Goal: Find specific fact: Find specific fact

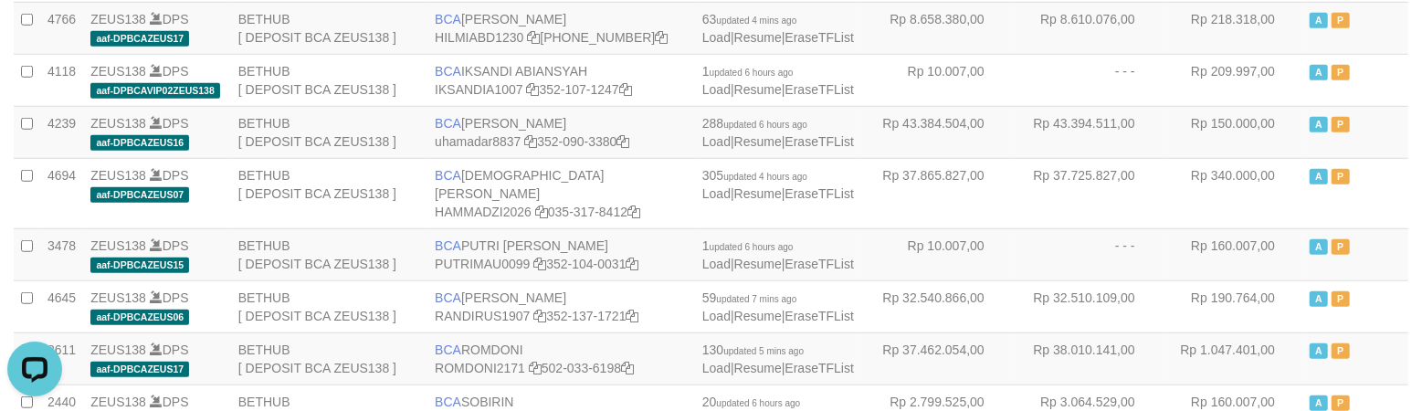
scroll to position [1272, 0]
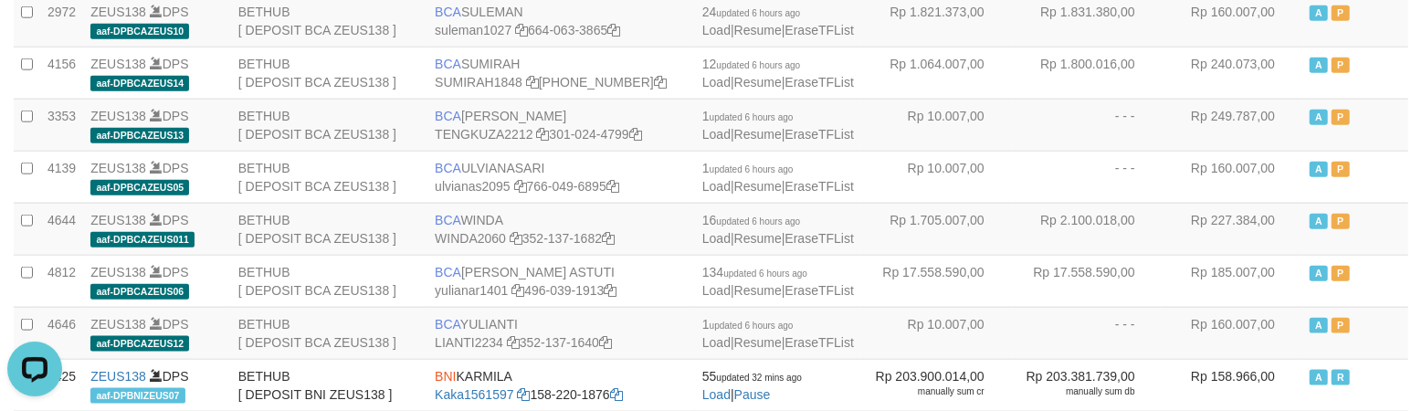
copy td "BCA ROMDONI"
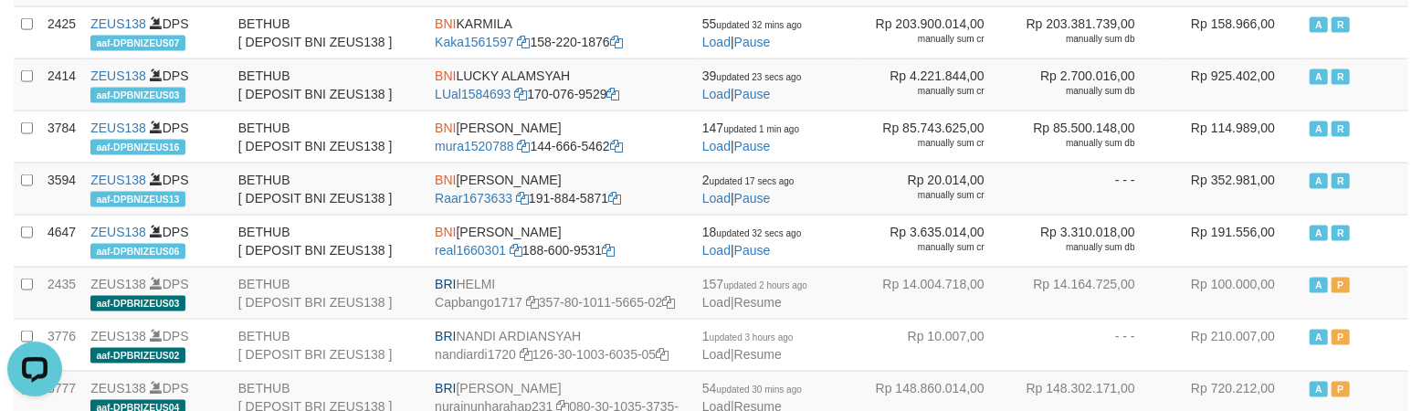
scroll to position [2117, 0]
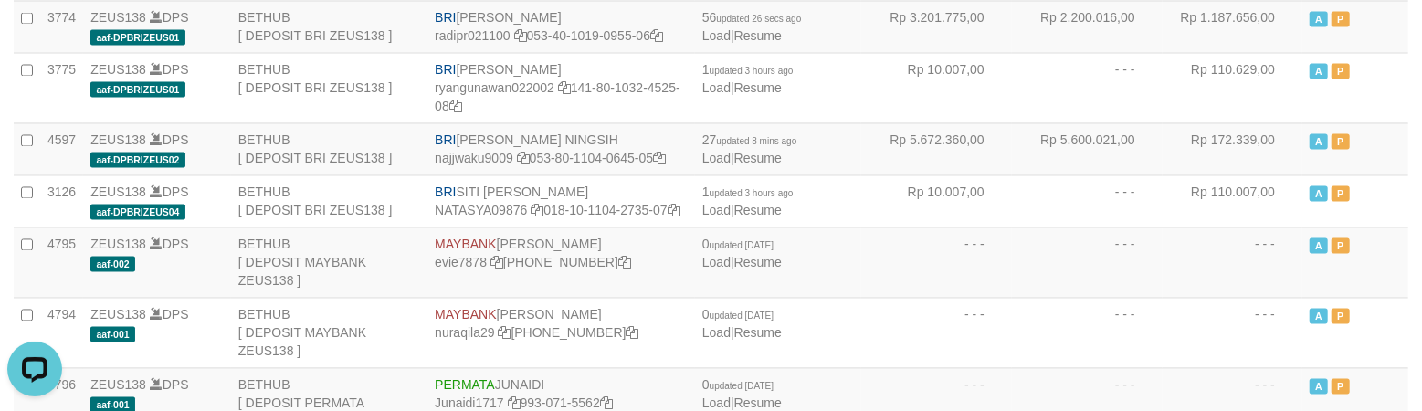
copy td "BNI REYHAN ALMANSYAH"
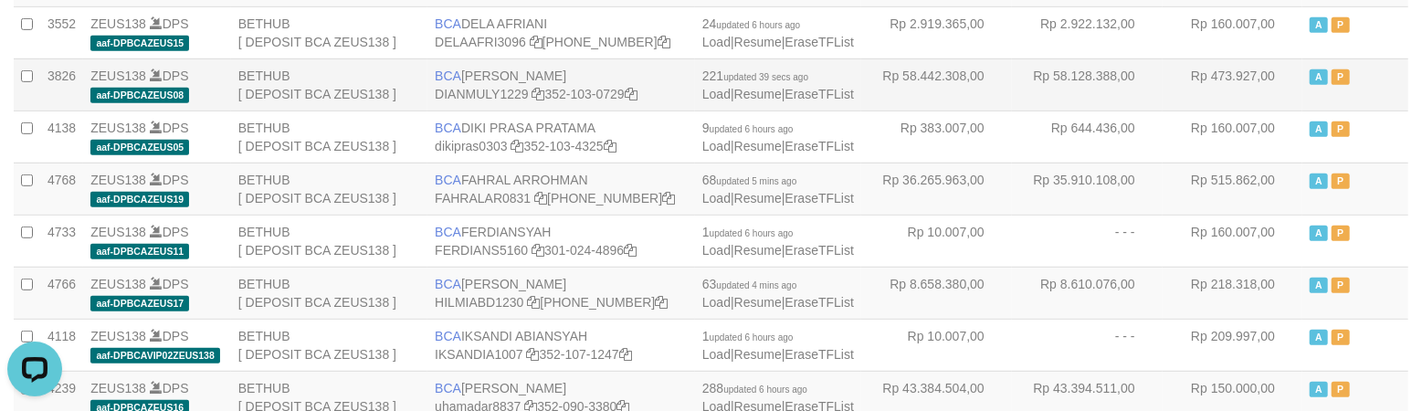
click at [476, 111] on td "BCA DIAN MULYADI DIANMULY1229 352-103-0729" at bounding box center [562, 84] width 268 height 52
copy td "BCA DIAN MULYADI"
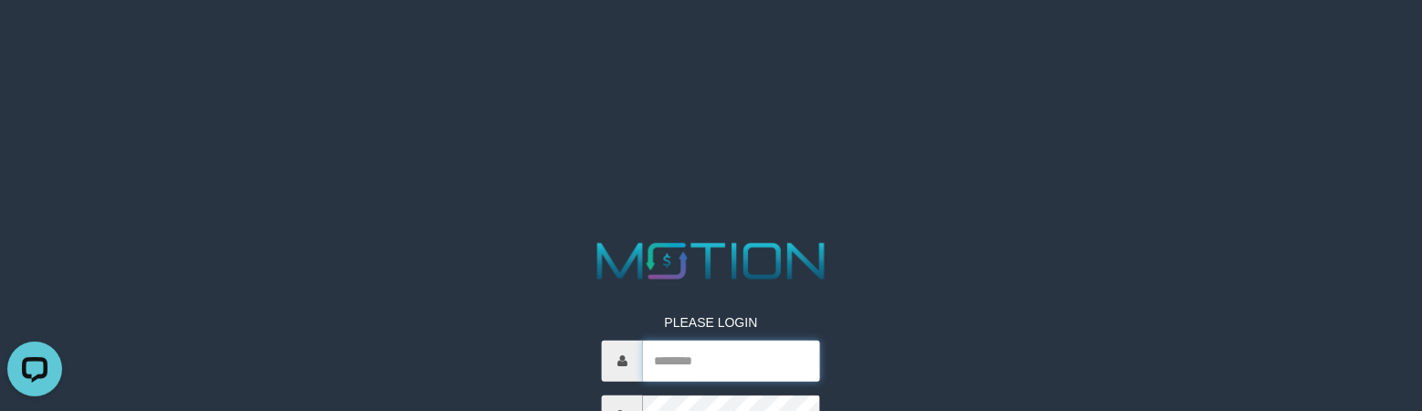
type input "*******"
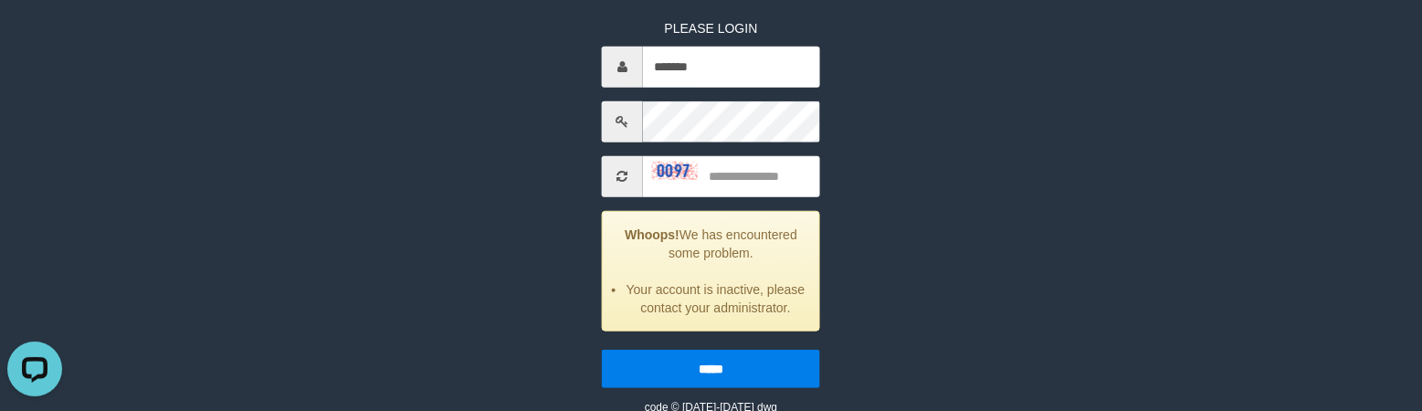
scroll to position [300, 0]
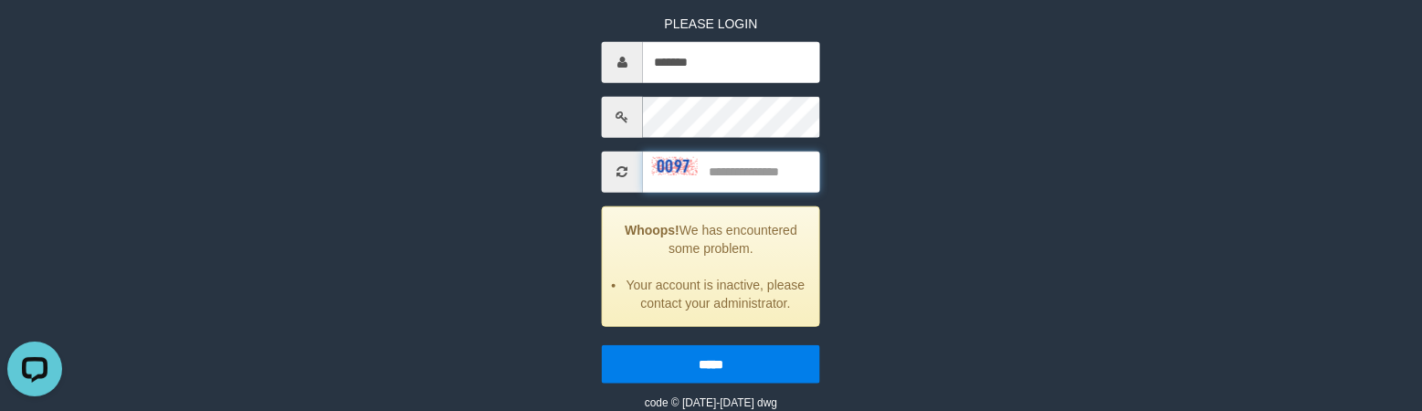
click at [728, 174] on input "text" at bounding box center [731, 172] width 177 height 41
type input "****"
click at [602, 345] on input "*****" at bounding box center [711, 364] width 218 height 38
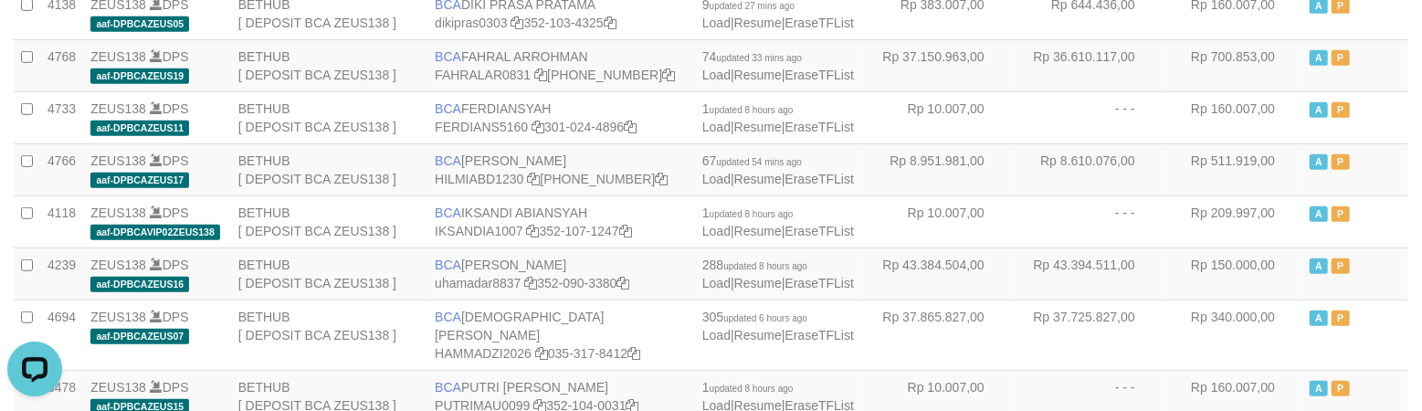
scroll to position [1272, 0]
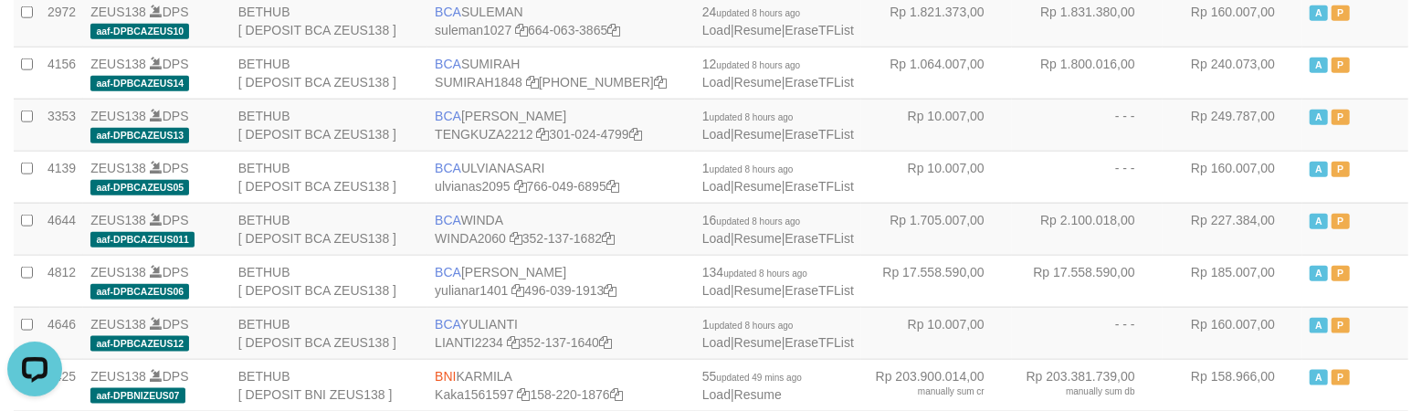
copy td "BCA ROMDONI"
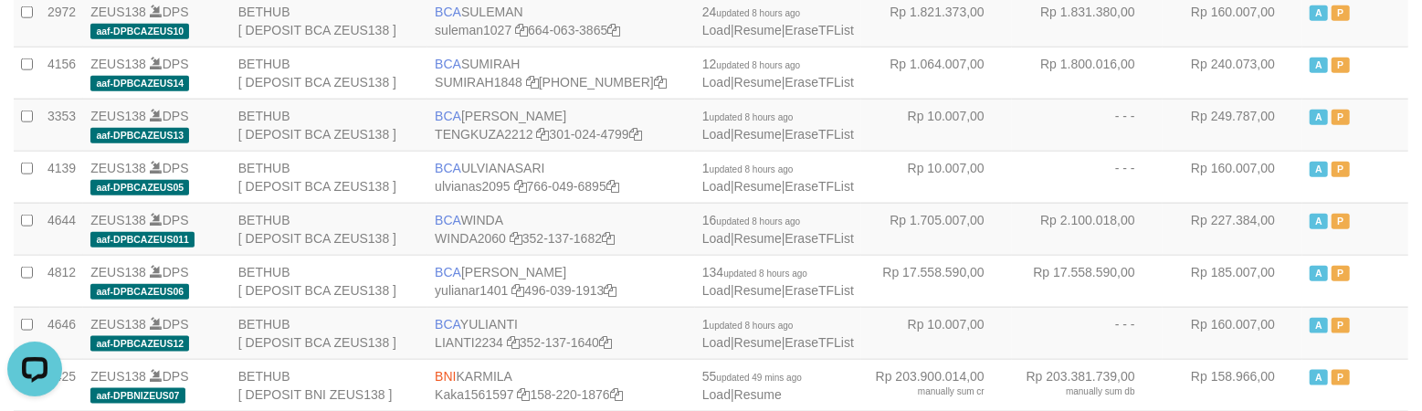
copy td "BCA RANDI RUSTANDI"
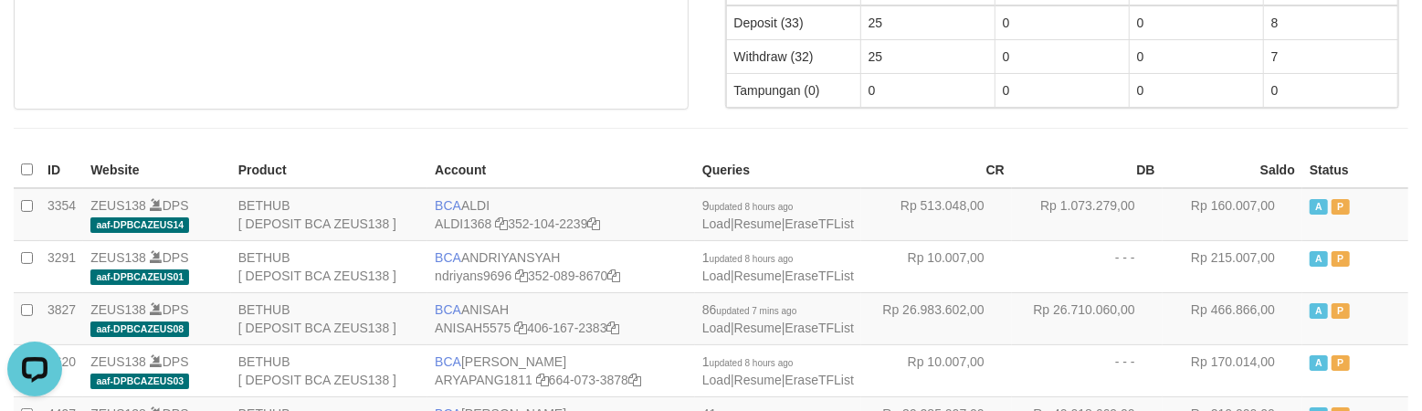
scroll to position [1836, 0]
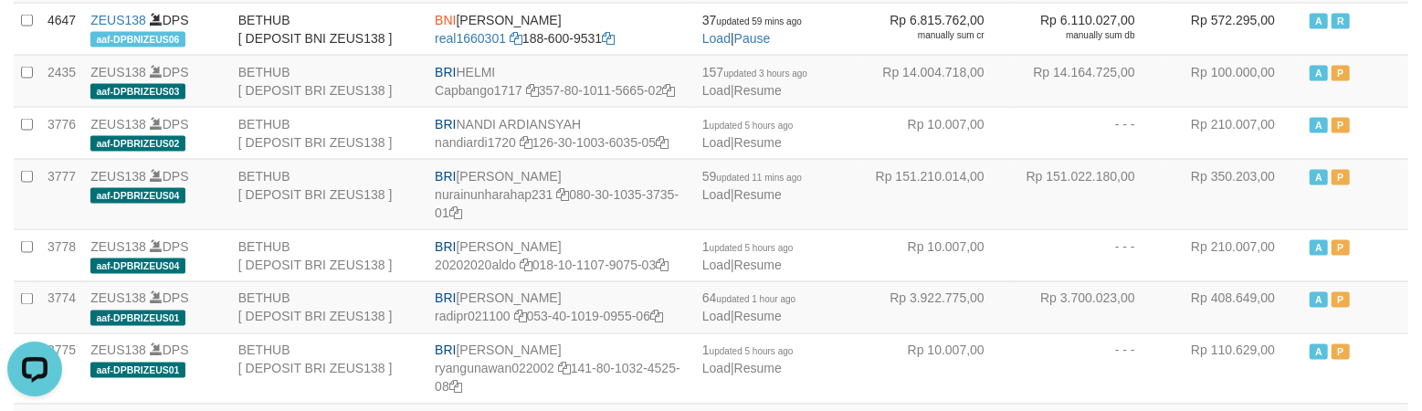
copy td "BCA YULIANTI"
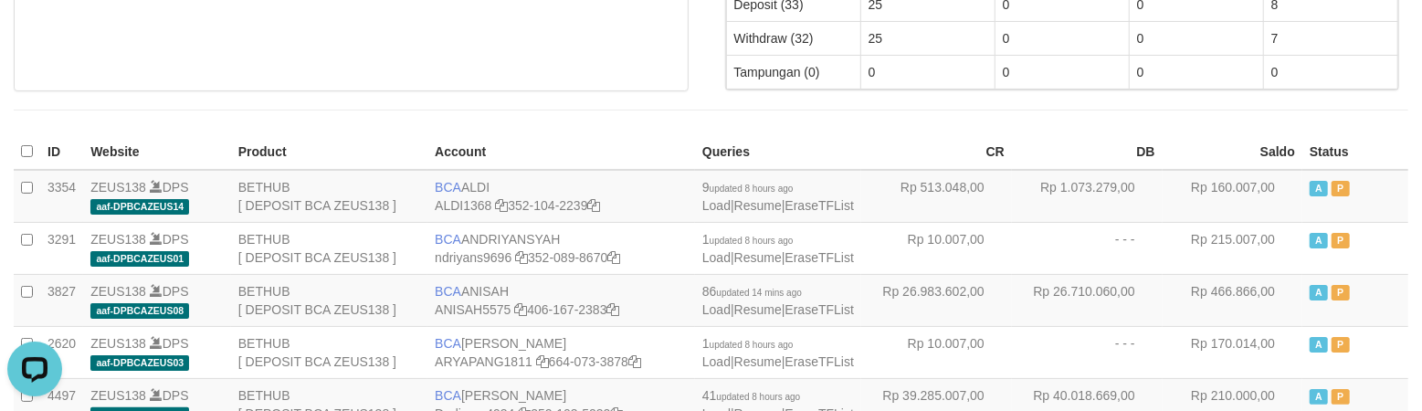
scroll to position [2098, 0]
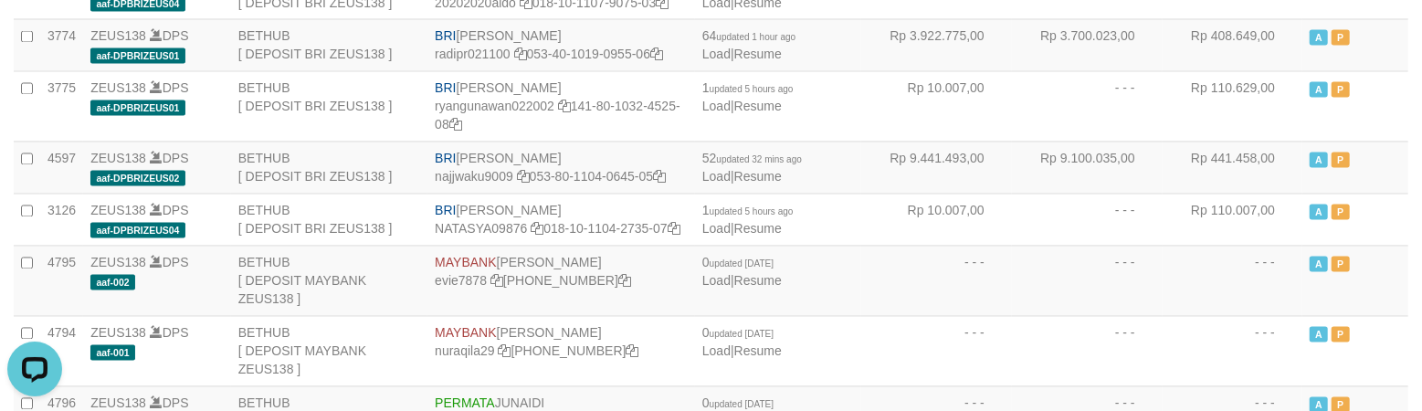
copy td "BNI REYHAN ALMANSYAH"
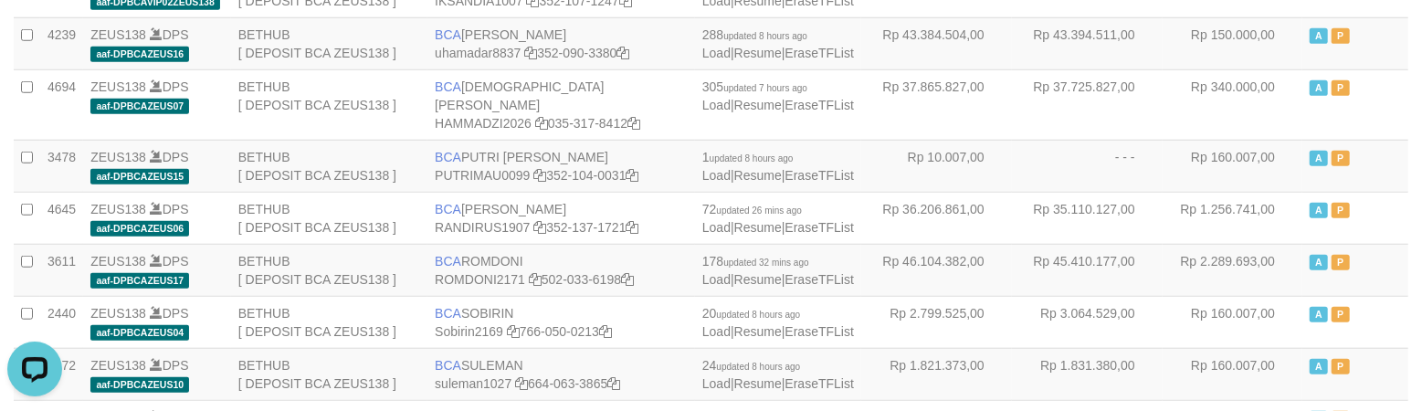
copy td "BCA IKSANDI ABIANSYAH"
